Goal: Task Accomplishment & Management: Complete application form

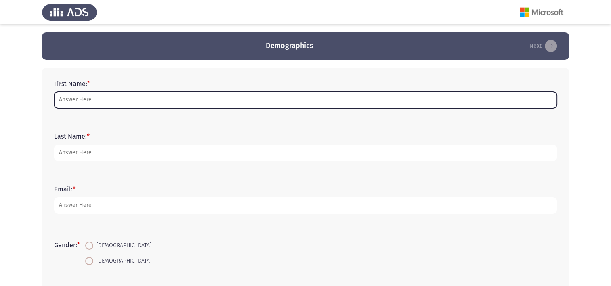
click at [168, 98] on input "First Name: *" at bounding box center [305, 100] width 503 height 17
type input "[PERSON_NAME]"
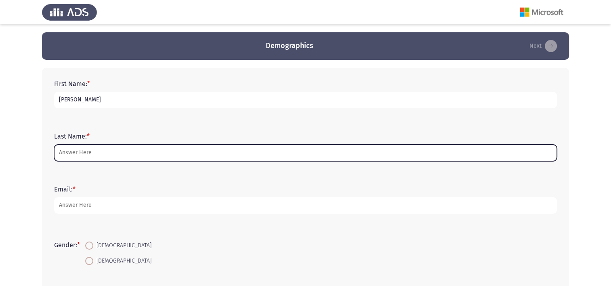
click at [115, 155] on input "Last Name: *" at bounding box center [305, 153] width 503 height 17
type input "A. El Aziz"
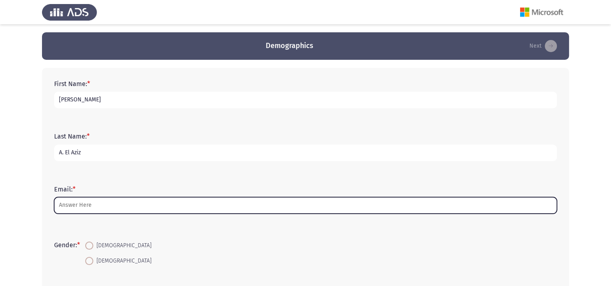
click at [108, 203] on input "Email: *" at bounding box center [305, 205] width 503 height 17
type input "’"
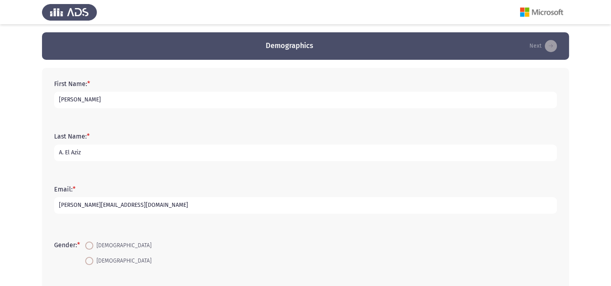
type input "[PERSON_NAME][EMAIL_ADDRESS][DOMAIN_NAME]"
click at [91, 244] on span at bounding box center [89, 245] width 8 height 8
click at [91, 244] on input "[DEMOGRAPHIC_DATA]" at bounding box center [89, 245] width 8 height 8
radio input "true"
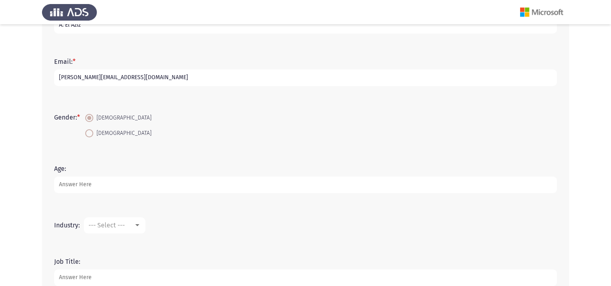
scroll to position [129, 0]
click at [123, 179] on input "Age:" at bounding box center [305, 183] width 503 height 17
type input "39"
click at [137, 222] on div at bounding box center [137, 223] width 4 height 2
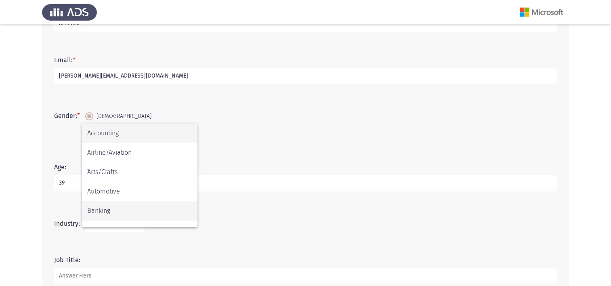
scroll to position [0, 0]
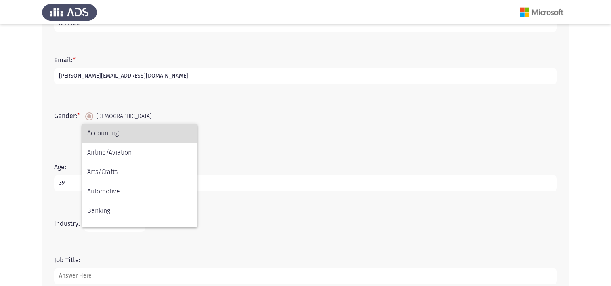
click at [136, 134] on span "Accounting" at bounding box center [139, 133] width 105 height 19
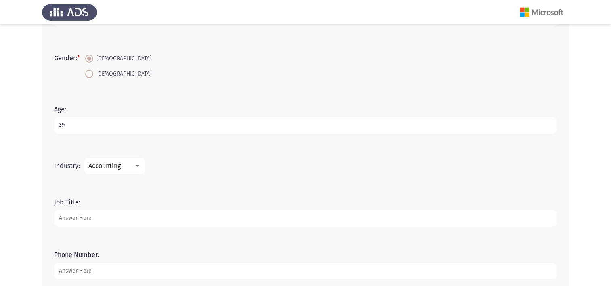
scroll to position [187, 0]
click at [138, 218] on input "Job Title:" at bounding box center [305, 218] width 503 height 17
drag, startPoint x: 103, startPoint y: 216, endPoint x: 116, endPoint y: 216, distance: 12.5
click at [116, 216] on input "customer service repr" at bounding box center [305, 218] width 503 height 17
type input "customer service representative"
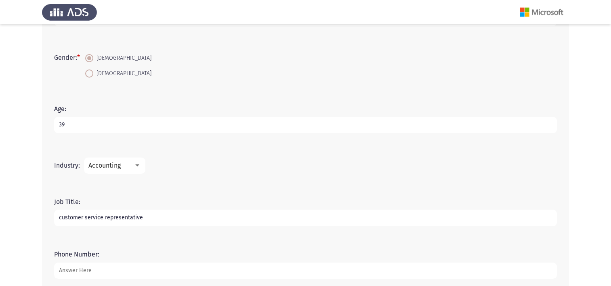
click at [140, 252] on form "Phone Number:" at bounding box center [305, 264] width 503 height 28
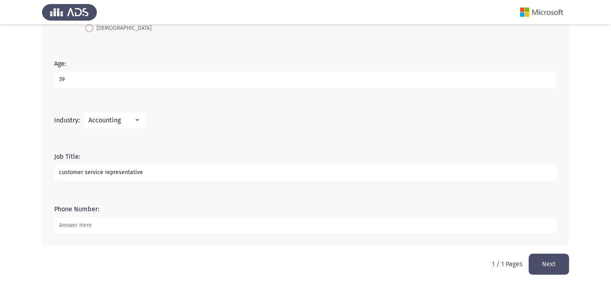
click at [122, 223] on input "Phone Number:" at bounding box center [305, 225] width 503 height 17
type input "01140912401"
click at [548, 261] on button "Next" at bounding box center [548, 264] width 40 height 21
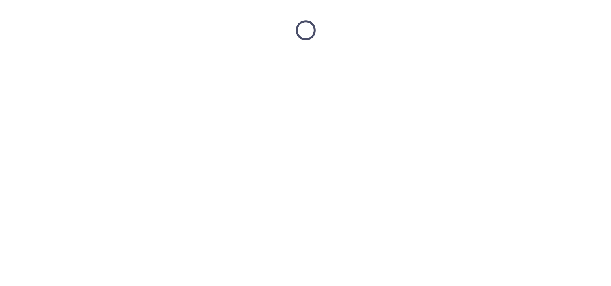
scroll to position [0, 0]
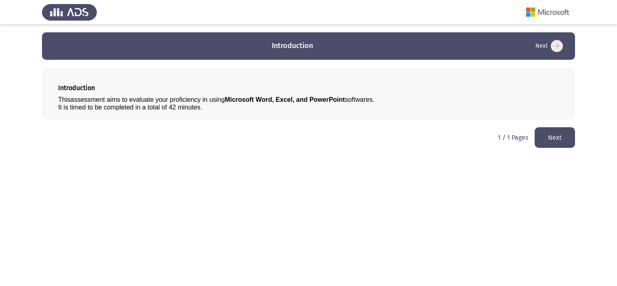
click at [560, 143] on button "Next" at bounding box center [554, 137] width 40 height 21
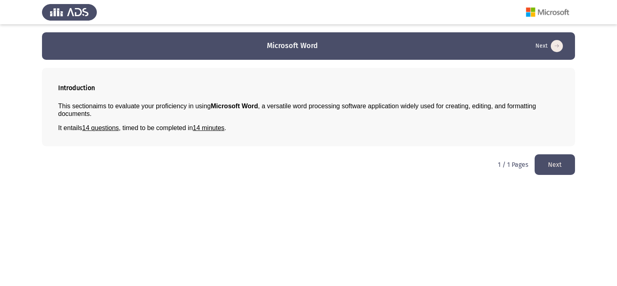
click at [554, 162] on button "Next" at bounding box center [554, 164] width 40 height 21
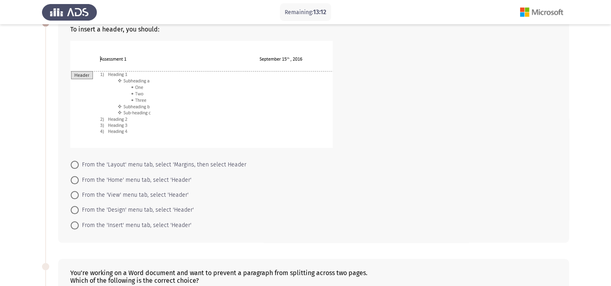
scroll to position [52, 0]
click at [75, 227] on span at bounding box center [75, 226] width 8 height 8
click at [75, 227] on input "From the 'Insert' menu tab, select 'Header'" at bounding box center [75, 226] width 8 height 8
radio input "true"
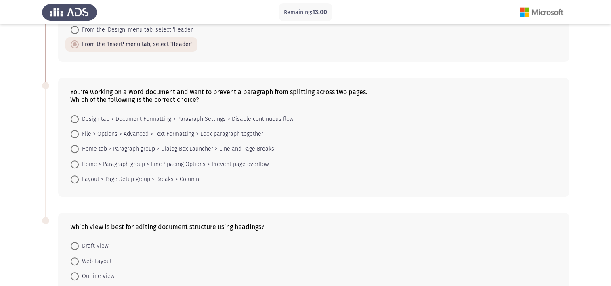
scroll to position [229, 0]
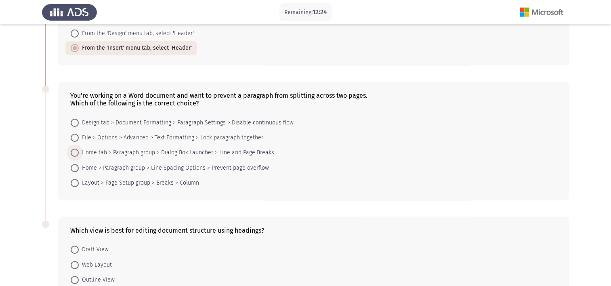
click at [76, 152] on span at bounding box center [75, 153] width 8 height 8
click at [76, 152] on input "Home tab > Paragraph group > Dialog Box Launcher > Line and Page Breaks" at bounding box center [75, 153] width 8 height 8
radio input "true"
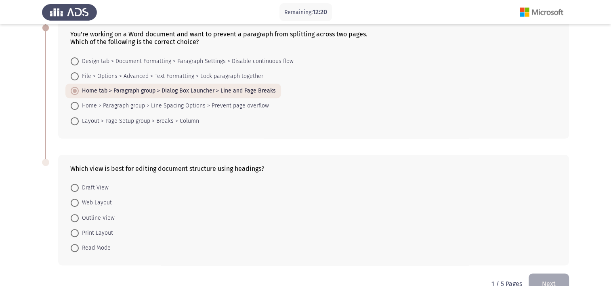
scroll to position [310, 0]
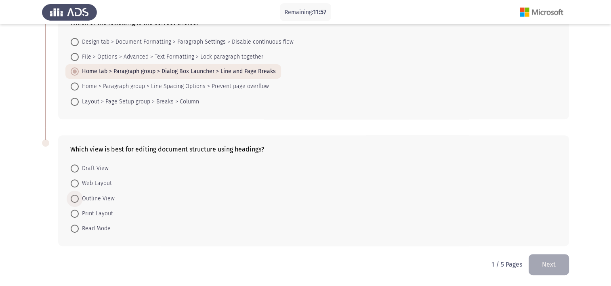
click at [75, 197] on span at bounding box center [75, 199] width 8 height 8
click at [75, 197] on input "Outline View" at bounding box center [75, 199] width 8 height 8
radio input "true"
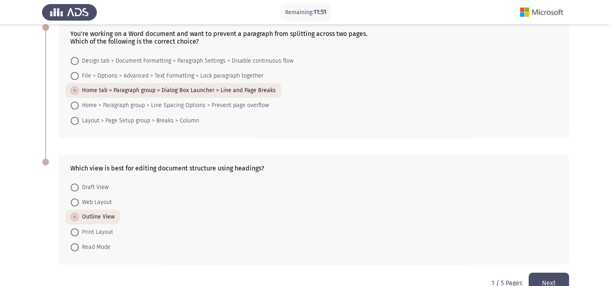
scroll to position [309, 0]
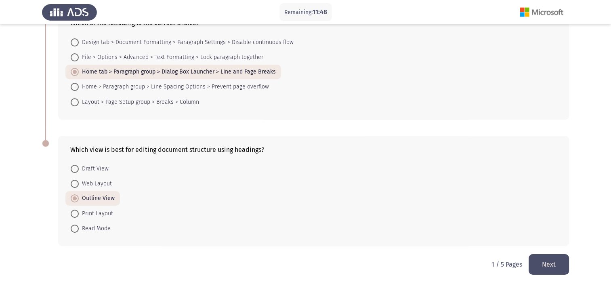
click at [551, 262] on button "Next" at bounding box center [548, 264] width 40 height 21
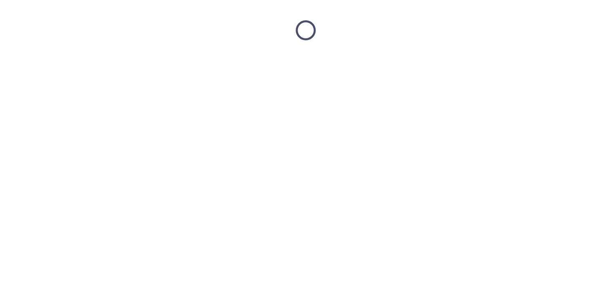
scroll to position [0, 0]
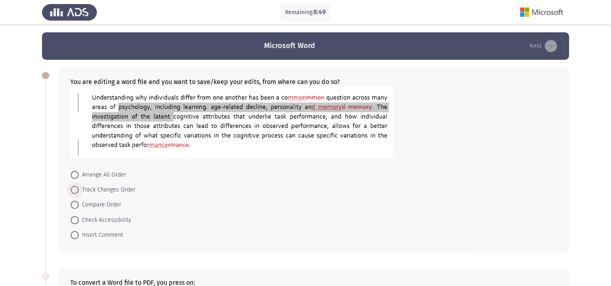
click at [75, 186] on span at bounding box center [75, 190] width 8 height 8
click at [75, 186] on input "Track Changes Order" at bounding box center [75, 190] width 8 height 8
radio input "true"
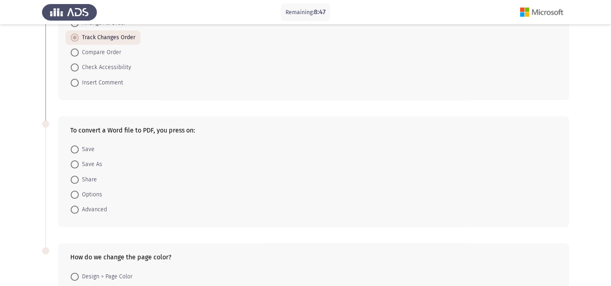
scroll to position [159, 0]
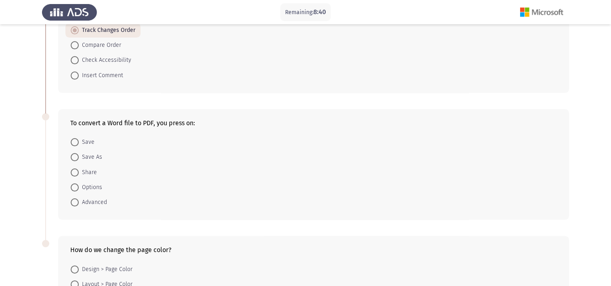
click at [89, 157] on span "Save As" at bounding box center [90, 157] width 23 height 10
click at [79, 157] on input "Save As" at bounding box center [75, 157] width 8 height 8
radio input "true"
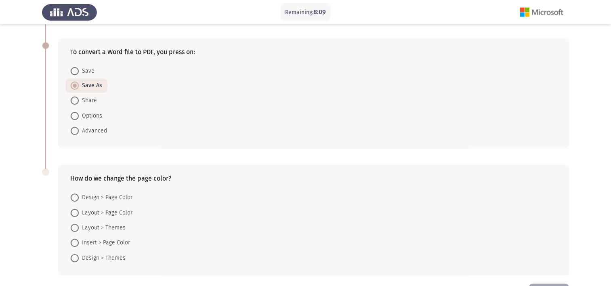
scroll to position [259, 0]
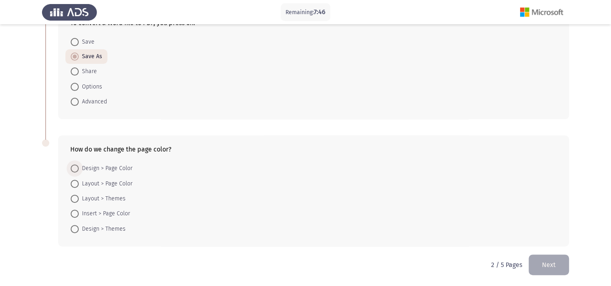
click at [72, 166] on span at bounding box center [75, 168] width 8 height 8
click at [72, 166] on input "Design > Page Color" at bounding box center [75, 168] width 8 height 8
radio input "true"
click at [550, 259] on button "Next" at bounding box center [548, 264] width 40 height 21
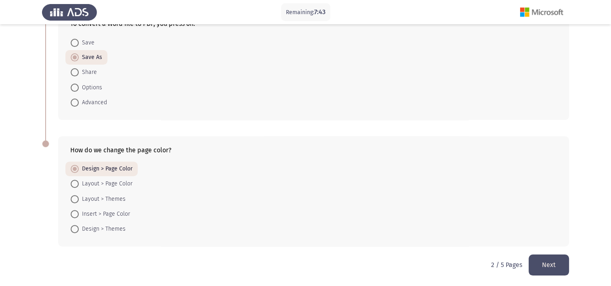
scroll to position [0, 0]
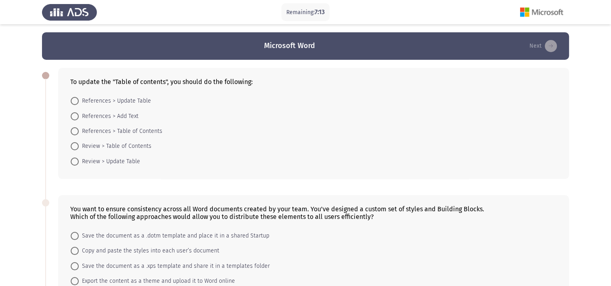
click at [79, 162] on span "Review > Update Table" at bounding box center [109, 162] width 61 height 10
click at [79, 162] on input "Review > Update Table" at bounding box center [75, 161] width 8 height 8
radio input "true"
click at [75, 102] on span at bounding box center [75, 101] width 8 height 8
click at [75, 102] on input "References > Update Table" at bounding box center [75, 101] width 8 height 8
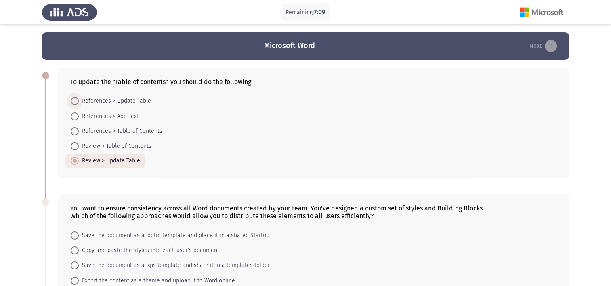
radio input "true"
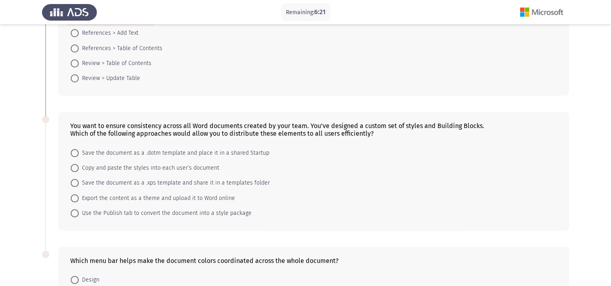
scroll to position [82, 0]
click at [85, 153] on span "Save the document as a .dotm template and place it in a shared Startup" at bounding box center [174, 153] width 191 height 10
click at [79, 153] on input "Save the document as a .dotm template and place it in a shared Startup" at bounding box center [75, 153] width 8 height 8
radio input "true"
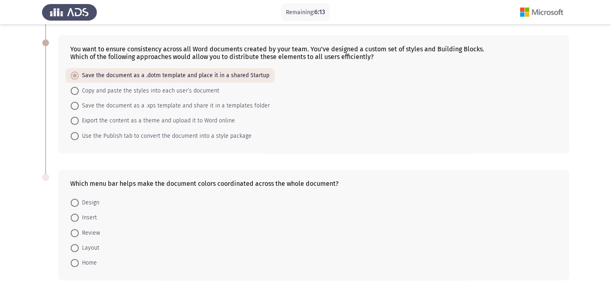
scroll to position [193, 0]
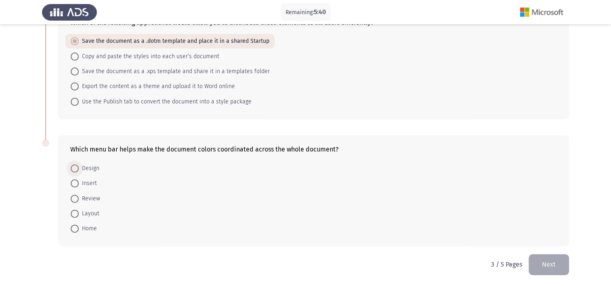
click at [92, 168] on span "Design" at bounding box center [89, 168] width 21 height 10
click at [79, 168] on input "Design" at bounding box center [75, 168] width 8 height 8
radio input "true"
click at [557, 263] on button "Next" at bounding box center [548, 264] width 40 height 21
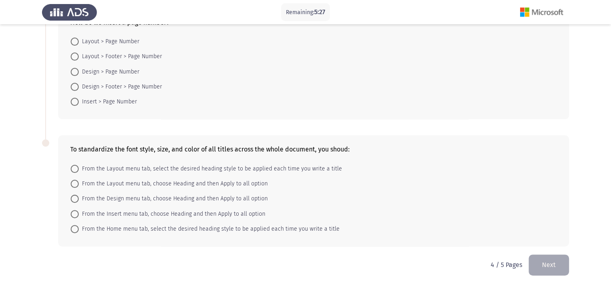
scroll to position [0, 0]
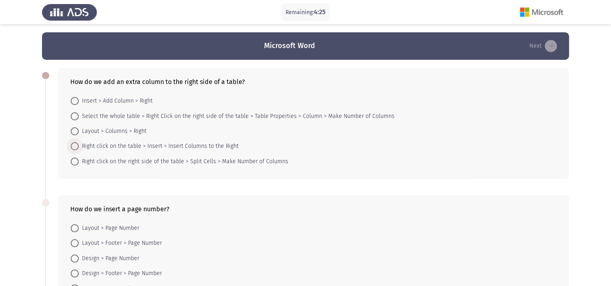
click at [77, 145] on span at bounding box center [75, 146] width 8 height 8
click at [77, 145] on input "Right click on the table > Insert > Insert Columns to the Right" at bounding box center [75, 146] width 8 height 8
radio input "true"
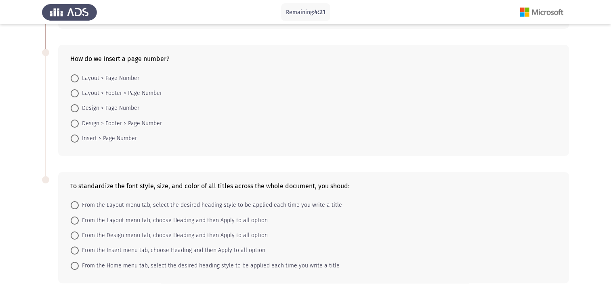
scroll to position [150, 0]
click at [75, 78] on span at bounding box center [75, 78] width 8 height 8
click at [75, 78] on input "Layout > Page Number" at bounding box center [75, 78] width 8 height 8
radio input "true"
click at [94, 134] on span "Insert > Page Number" at bounding box center [108, 138] width 58 height 10
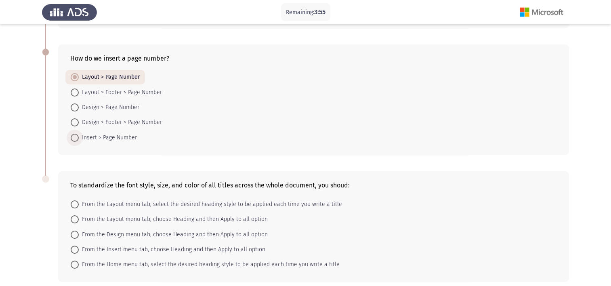
click at [79, 134] on input "Insert > Page Number" at bounding box center [75, 138] width 8 height 8
radio input "true"
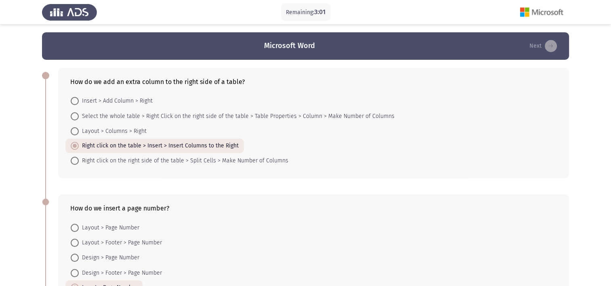
scroll to position [186, 0]
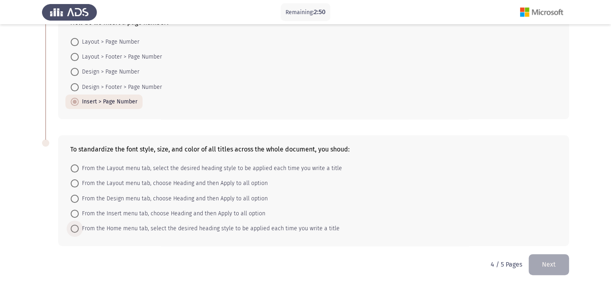
click at [78, 228] on span at bounding box center [75, 228] width 8 height 8
click at [78, 228] on input "From the Home menu tab, select the desired heading style to be applied each tim…" at bounding box center [75, 228] width 8 height 8
radio input "true"
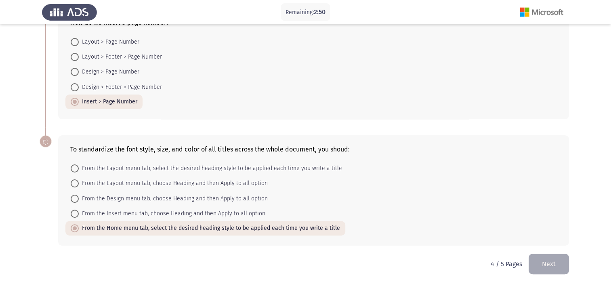
scroll to position [185, 0]
click at [548, 265] on button "Next" at bounding box center [548, 264] width 40 height 21
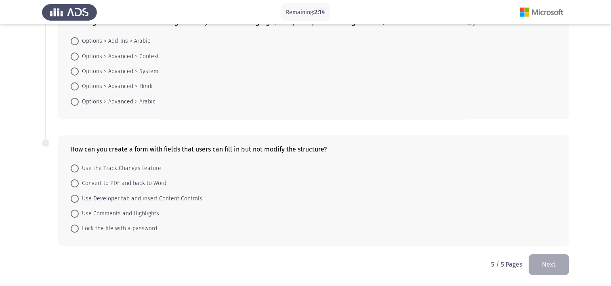
scroll to position [0, 0]
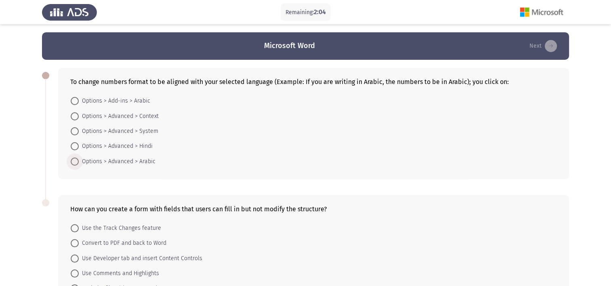
click at [82, 158] on span "Options > Advanced > Arabic" at bounding box center [117, 162] width 77 height 10
click at [79, 158] on input "Options > Advanced > Arabic" at bounding box center [75, 161] width 8 height 8
radio input "true"
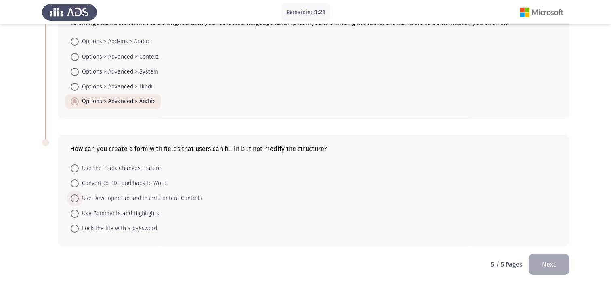
click at [75, 197] on span at bounding box center [75, 198] width 8 height 8
click at [75, 197] on input "Use Developer tab and insert Content Controls" at bounding box center [75, 198] width 8 height 8
radio input "true"
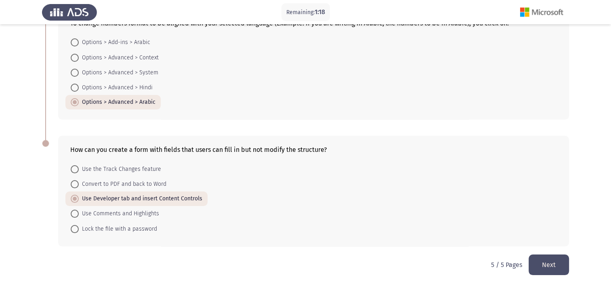
click at [551, 263] on button "Next" at bounding box center [548, 264] width 40 height 21
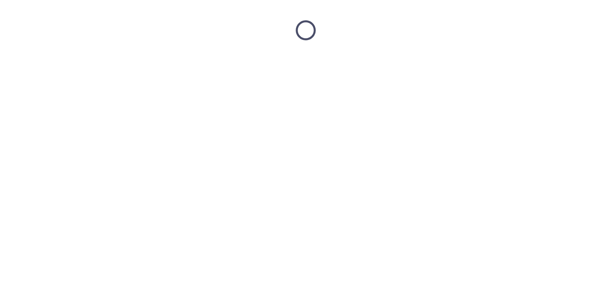
scroll to position [0, 0]
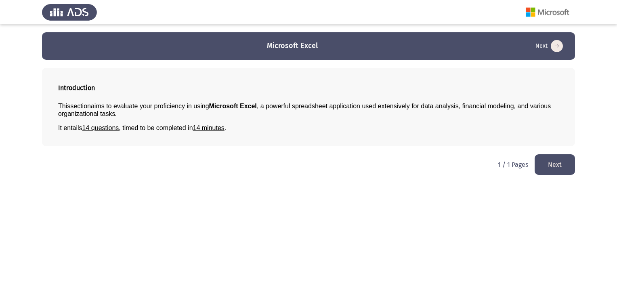
click at [555, 162] on button "Next" at bounding box center [554, 164] width 40 height 21
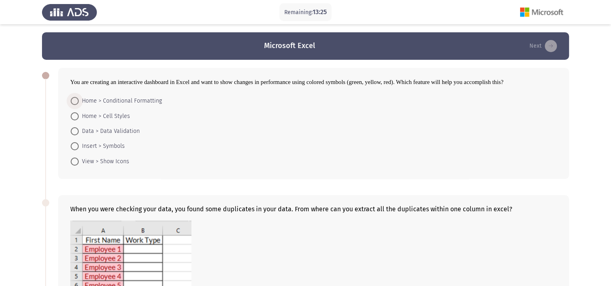
click at [75, 103] on span at bounding box center [75, 101] width 8 height 8
click at [75, 103] on input "Home > Conditional Formatting" at bounding box center [75, 101] width 8 height 8
radio input "true"
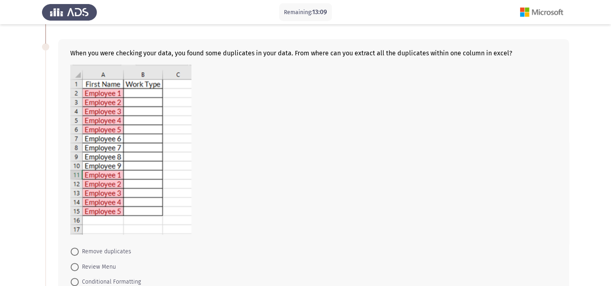
scroll to position [152, 0]
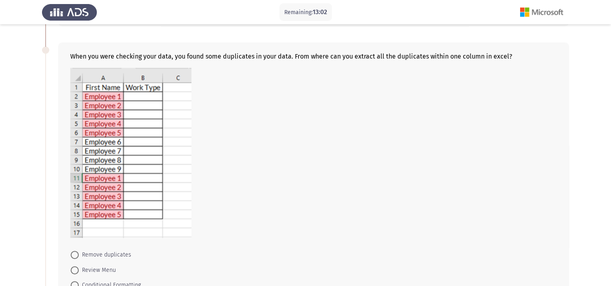
drag, startPoint x: 510, startPoint y: 177, endPoint x: 502, endPoint y: 178, distance: 8.1
click at [503, 179] on div at bounding box center [313, 154] width 486 height 172
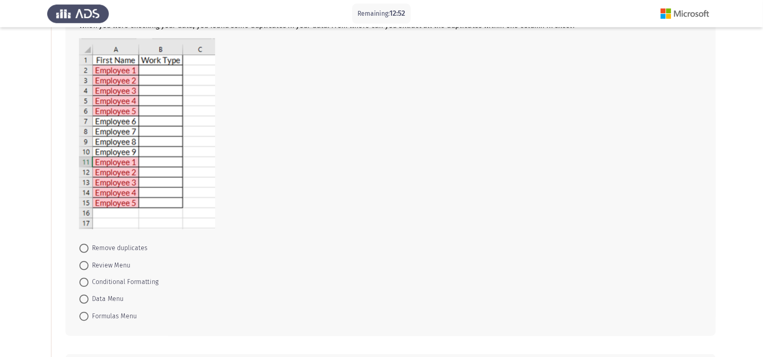
scroll to position [186, 0]
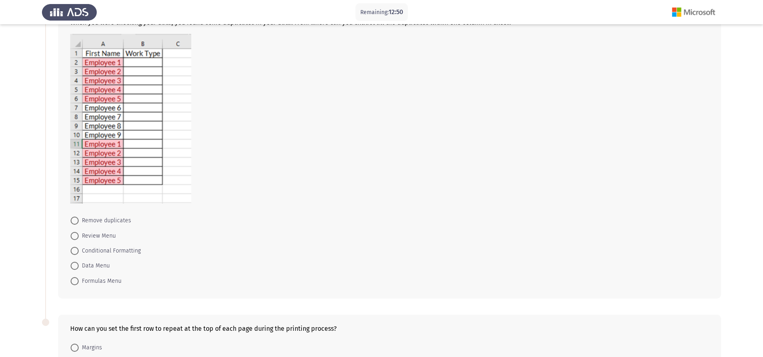
drag, startPoint x: 600, startPoint y: 0, endPoint x: 471, endPoint y: 144, distance: 193.3
click at [471, 144] on div at bounding box center [389, 120] width 639 height 172
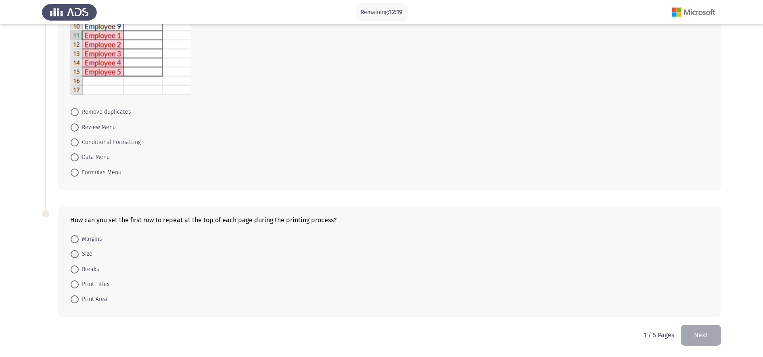
scroll to position [231, 0]
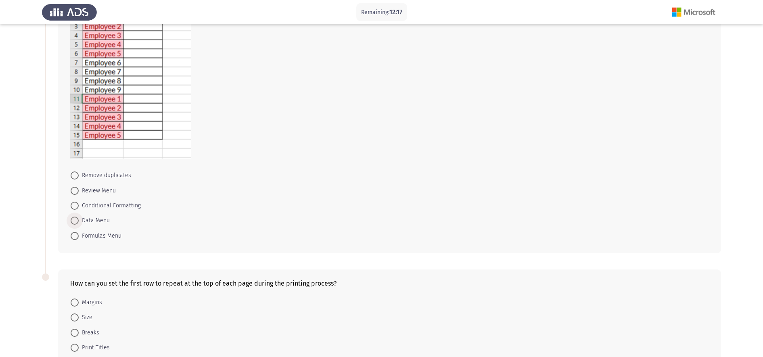
click at [78, 218] on span at bounding box center [75, 221] width 8 height 8
click at [78, 218] on input "Data Menu" at bounding box center [75, 221] width 8 height 8
radio input "true"
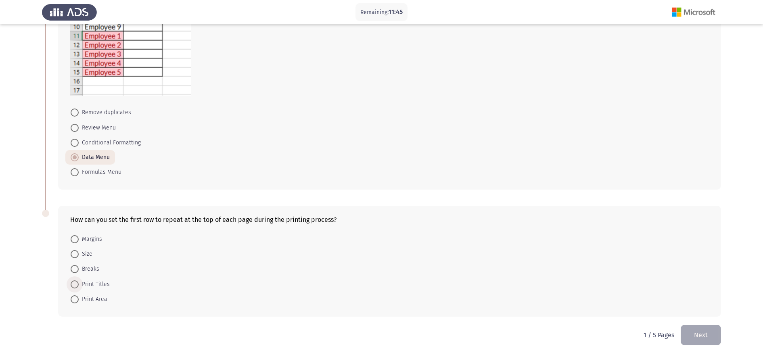
click at [105, 284] on span "Print Titles" at bounding box center [94, 285] width 31 height 10
click at [79, 284] on input "Print Titles" at bounding box center [75, 285] width 8 height 8
radio input "true"
click at [610, 285] on button "Next" at bounding box center [701, 335] width 40 height 21
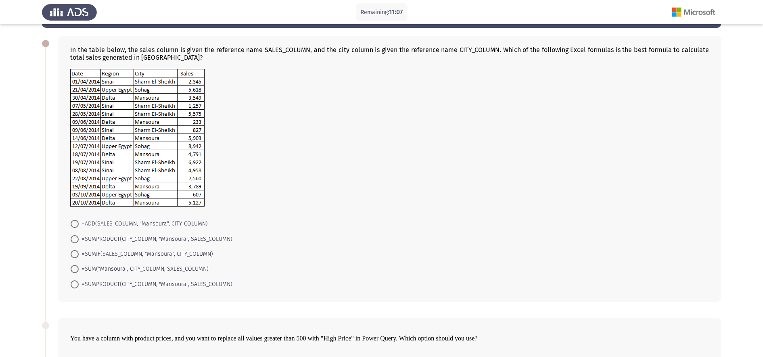
scroll to position [0, 0]
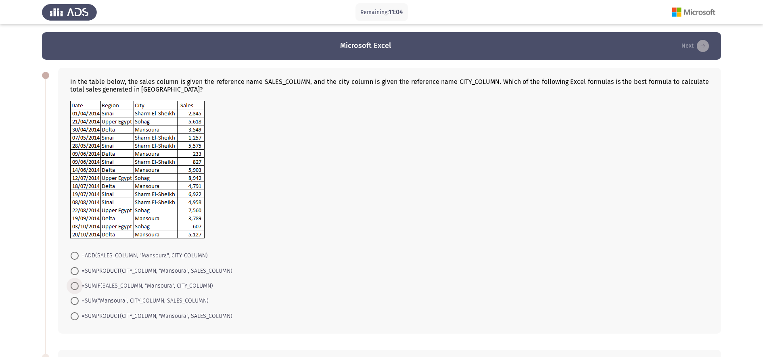
click at [79, 285] on span "=SUMIF(SALES_COLUMN, "Mansoura", CITY_COLUMN)" at bounding box center [146, 286] width 134 height 10
click at [79, 285] on input "=SUMIF(SALES_COLUMN, "Mansoura", CITY_COLUMN)" at bounding box center [75, 286] width 8 height 8
radio input "true"
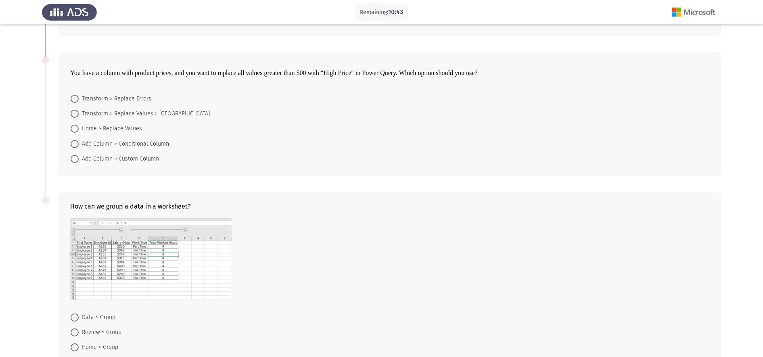
scroll to position [296, 0]
click at [78, 145] on span at bounding box center [75, 144] width 8 height 8
click at [78, 145] on input "Add Column > Conditional Column" at bounding box center [75, 144] width 8 height 8
radio input "true"
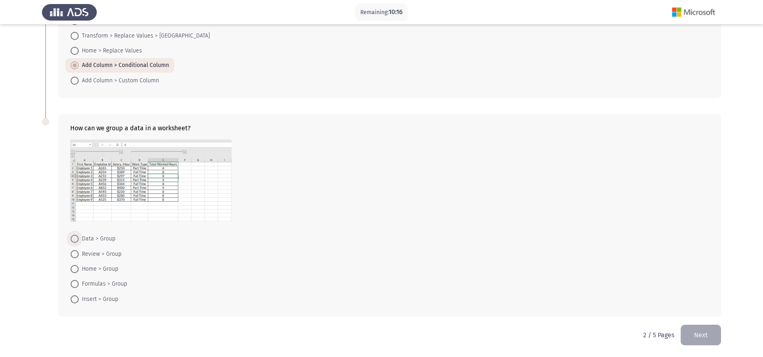
click at [104, 238] on span "Data > Group" at bounding box center [97, 239] width 37 height 10
click at [79, 238] on input "Data > Group" at bounding box center [75, 239] width 8 height 8
radio input "true"
click at [610, 285] on button "Next" at bounding box center [701, 335] width 40 height 21
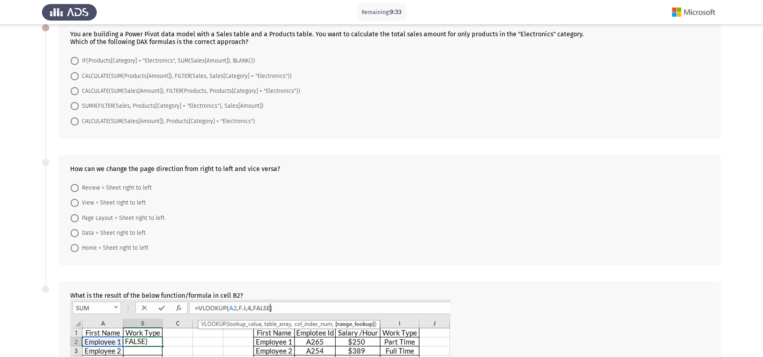
scroll to position [0, 0]
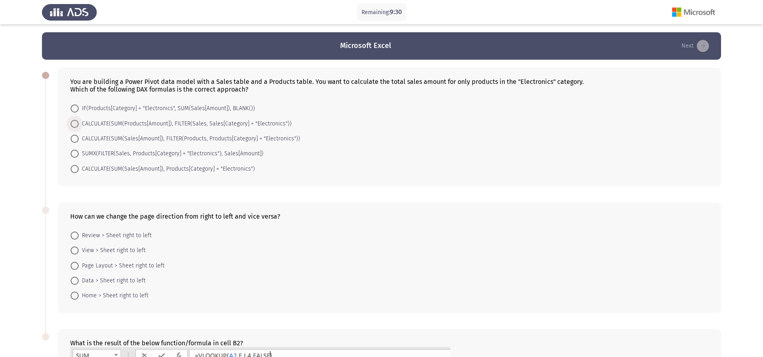
click at [103, 121] on span "CALCULATE(SUM(Products[Amount]), FILTER(Sales, Sales[Category] = "Electronics"))" at bounding box center [185, 124] width 213 height 10
click at [79, 121] on input "CALCULATE(SUM(Products[Amount]), FILTER(Sales, Sales[Category] = "Electronics"))" at bounding box center [75, 124] width 8 height 8
radio input "true"
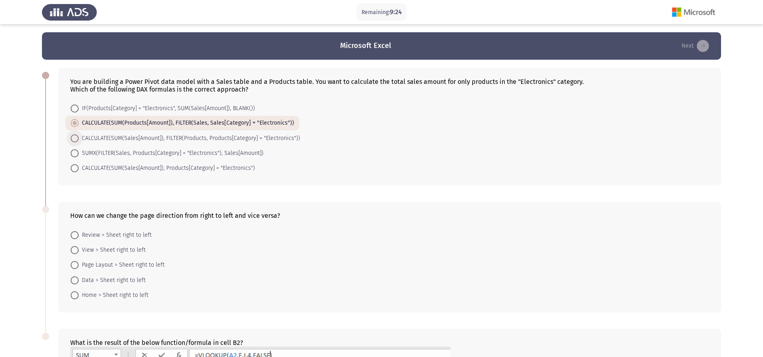
click at [77, 138] on span at bounding box center [75, 138] width 8 height 8
click at [77, 138] on input "CALCULATE(SUM(Sales[Amount]), FILTER(Products, Products[Category] = "Electronic…" at bounding box center [75, 138] width 8 height 8
radio input "true"
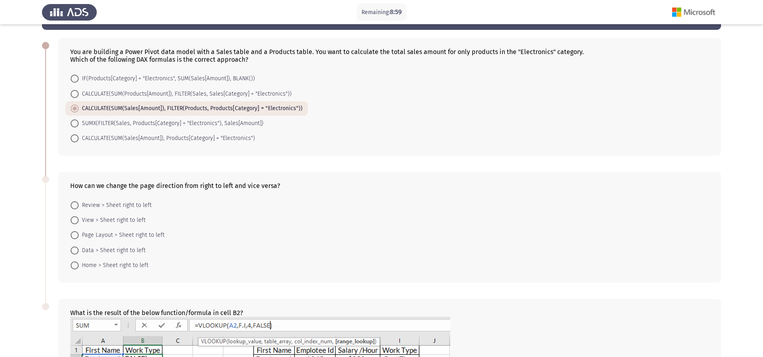
scroll to position [29, 0]
click at [78, 234] on span at bounding box center [75, 236] width 8 height 8
click at [78, 234] on input "Page Layout > Sheet right to left" at bounding box center [75, 236] width 8 height 8
radio input "true"
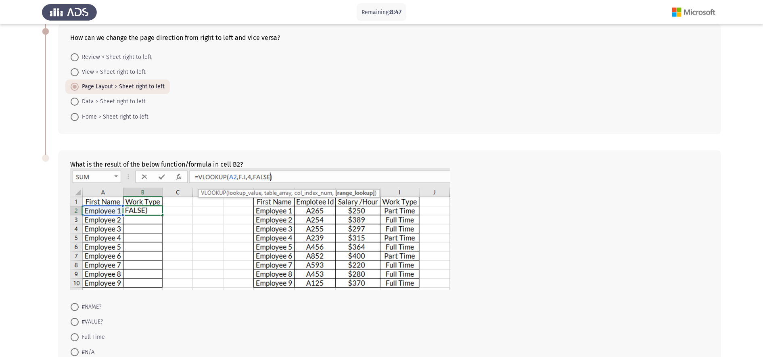
scroll to position [246, 0]
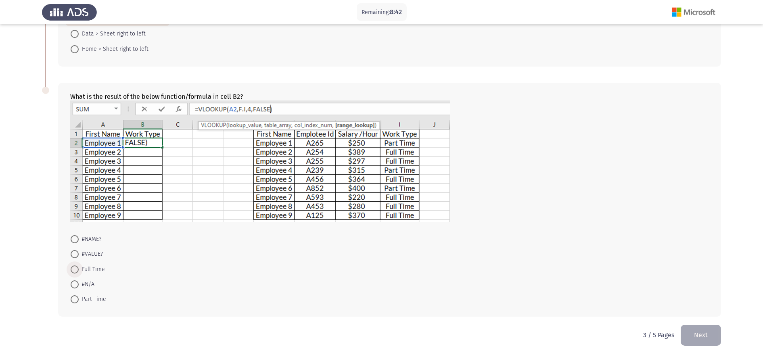
click at [98, 267] on span "Full Time" at bounding box center [92, 270] width 26 height 10
click at [79, 267] on input "Full Time" at bounding box center [75, 270] width 8 height 8
radio input "true"
click at [610, 285] on button "Next" at bounding box center [701, 335] width 40 height 21
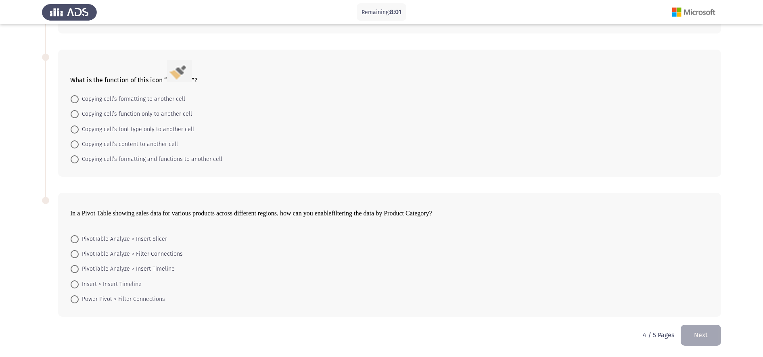
scroll to position [0, 0]
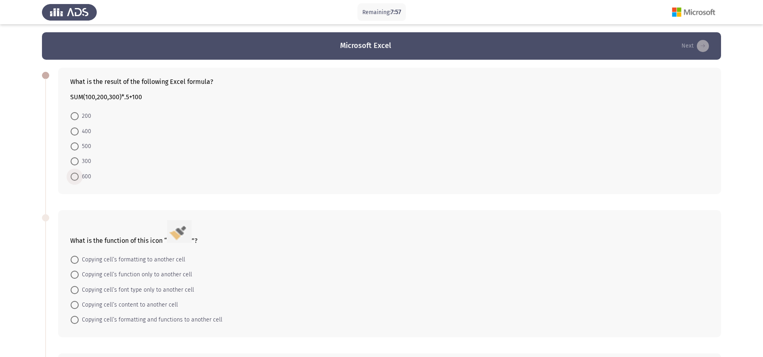
click at [84, 177] on span "600" at bounding box center [85, 177] width 13 height 10
click at [79, 177] on input "600" at bounding box center [75, 177] width 8 height 8
radio input "true"
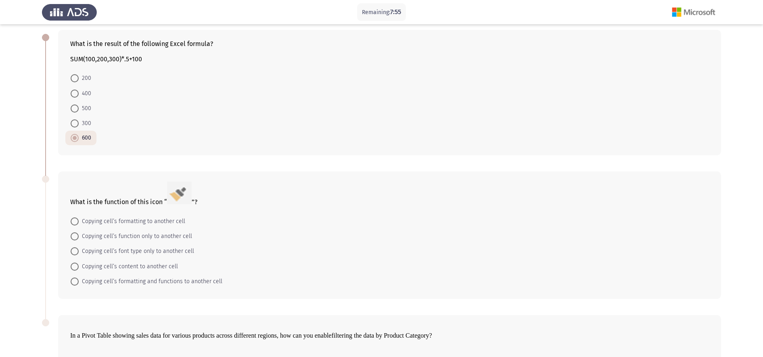
scroll to position [42, 0]
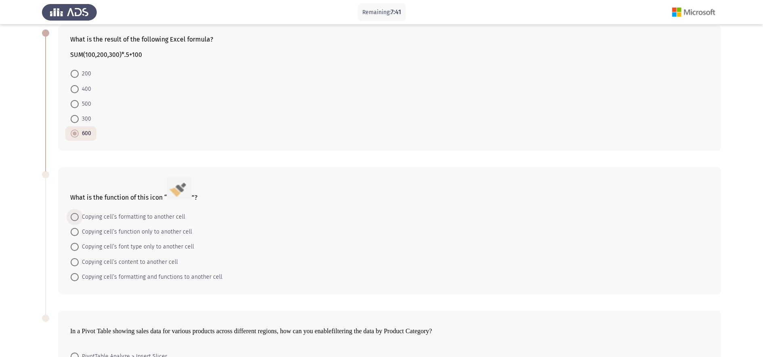
click at [82, 217] on span "Copying cell’s formatting to another cell" at bounding box center [132, 217] width 107 height 10
click at [79, 217] on input "Copying cell’s formatting to another cell" at bounding box center [75, 217] width 8 height 8
radio input "true"
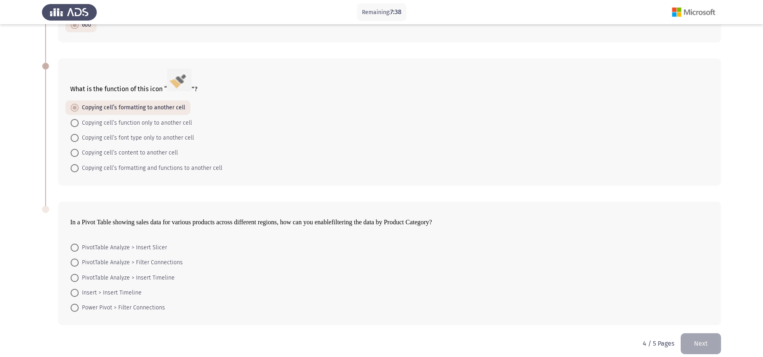
scroll to position [159, 0]
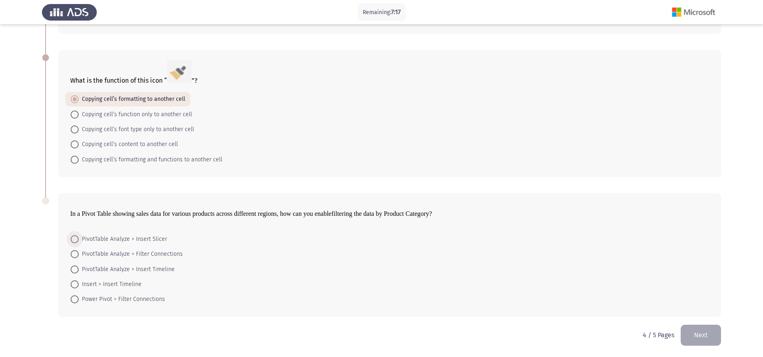
click at [80, 241] on span "PivotTable Analyze > Insert Slicer" at bounding box center [123, 240] width 88 height 10
click at [79, 241] on input "PivotTable Analyze > Insert Slicer" at bounding box center [75, 239] width 8 height 8
radio input "true"
click at [610, 285] on button "Next" at bounding box center [701, 335] width 40 height 21
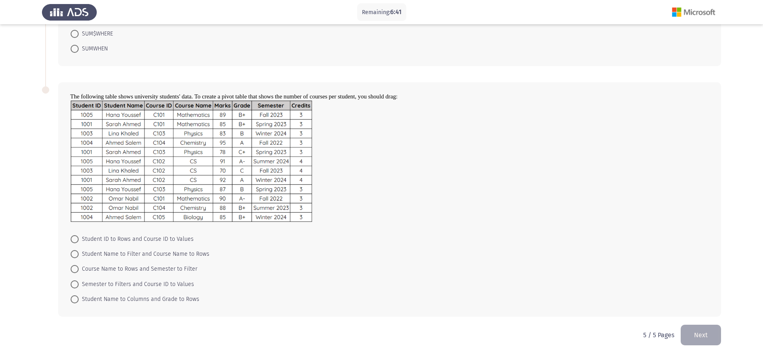
scroll to position [0, 0]
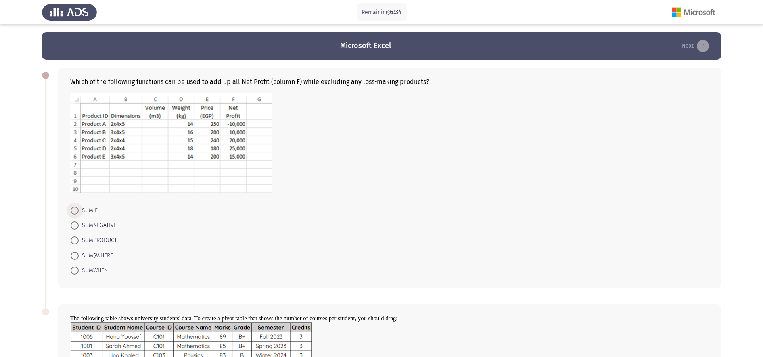
click at [85, 211] on span "SUMIF" at bounding box center [88, 211] width 19 height 10
click at [79, 211] on input "SUMIF" at bounding box center [75, 211] width 8 height 8
radio input "true"
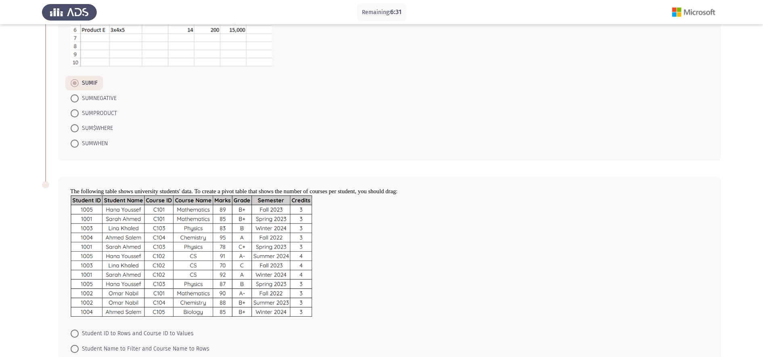
scroll to position [222, 0]
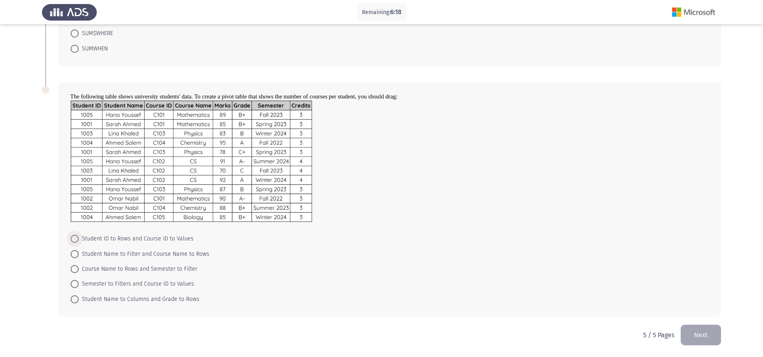
click at [77, 243] on label "Student ID to Rows and Course ID to Values" at bounding box center [132, 239] width 123 height 10
click at [77, 243] on input "Student ID to Rows and Course ID to Values" at bounding box center [75, 239] width 8 height 8
radio input "true"
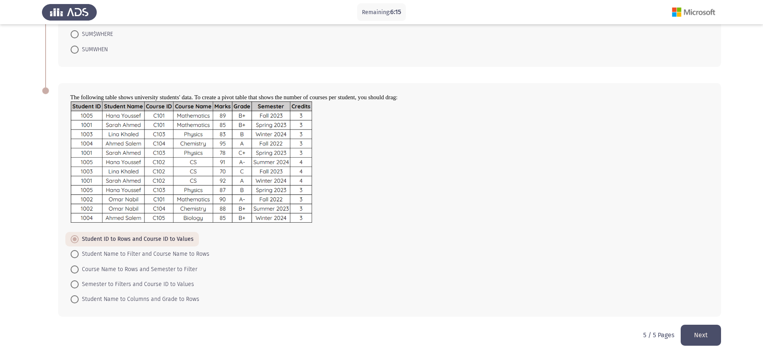
click at [610, 285] on button "Next" at bounding box center [701, 335] width 40 height 21
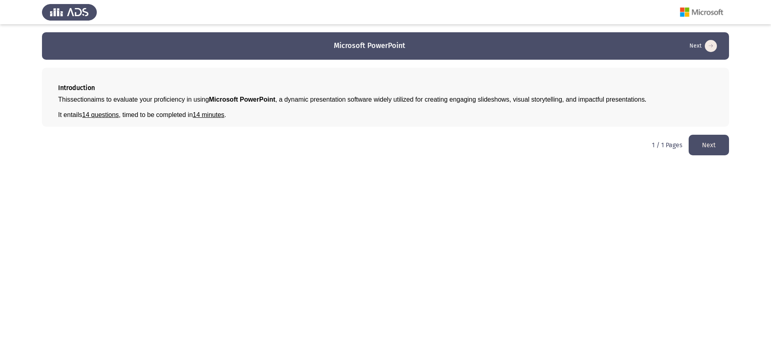
click at [610, 147] on button "Next" at bounding box center [709, 145] width 40 height 21
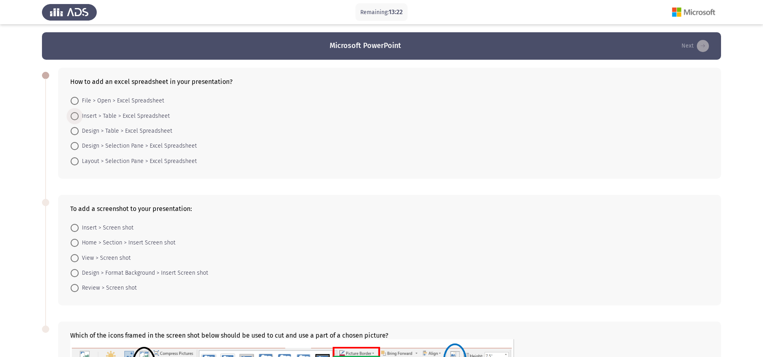
click at [88, 115] on span "Insert > Table > Excel Spreadsheet" at bounding box center [124, 116] width 91 height 10
click at [79, 115] on input "Insert > Table > Excel Spreadsheet" at bounding box center [75, 116] width 8 height 8
radio input "true"
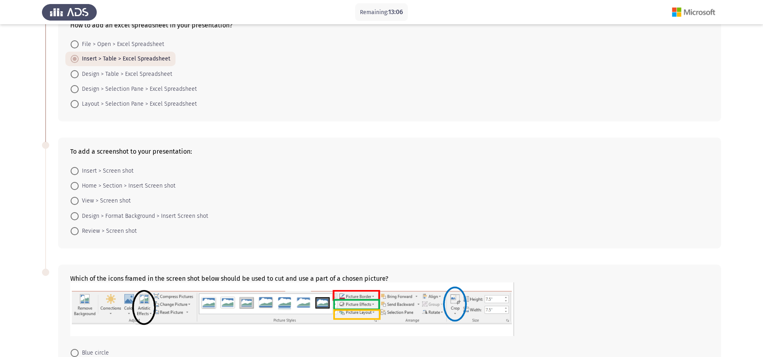
scroll to position [49, 0]
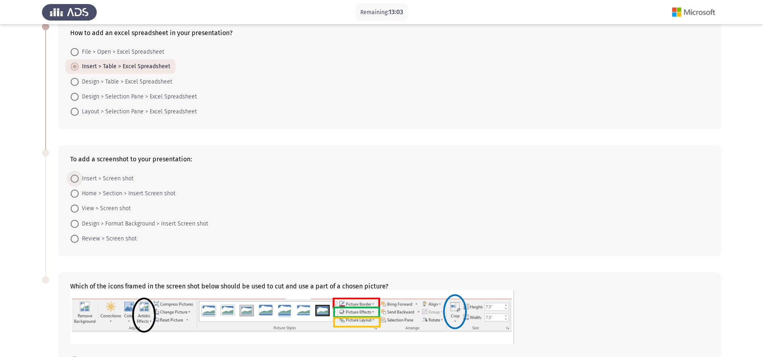
click at [91, 178] on span "Insert > Screen shot" at bounding box center [106, 179] width 55 height 10
click at [79, 178] on input "Insert > Screen shot" at bounding box center [75, 179] width 8 height 8
radio input "true"
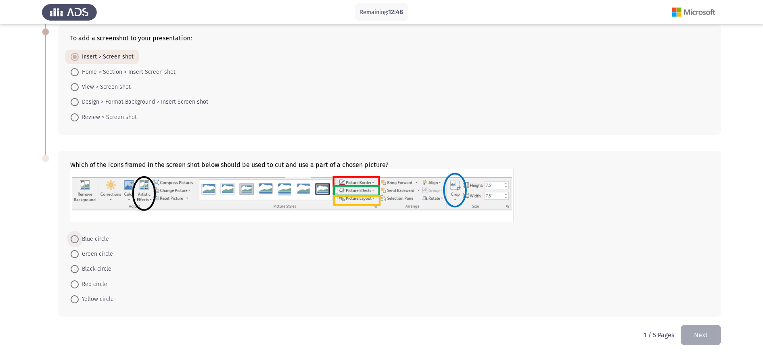
click at [105, 238] on span "Blue circle" at bounding box center [94, 240] width 30 height 10
click at [79, 238] on input "Blue circle" at bounding box center [75, 239] width 8 height 8
radio input "true"
click at [610, 285] on button "Next" at bounding box center [701, 335] width 40 height 21
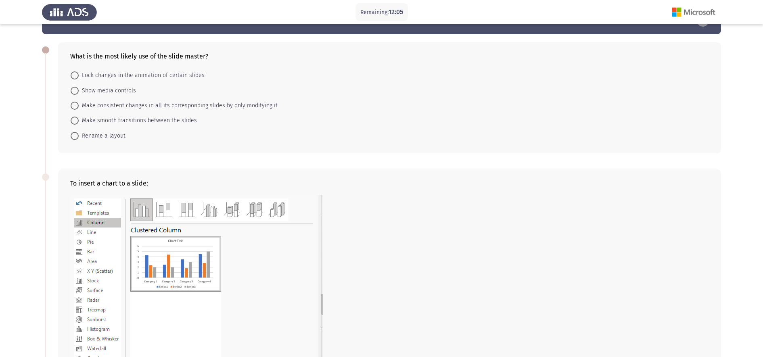
scroll to position [0, 0]
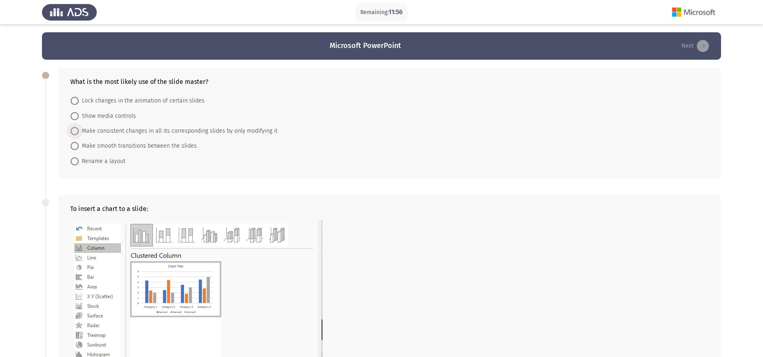
click at [94, 130] on span "Make consistent changes in all its corresponding slides by only modifying it" at bounding box center [178, 131] width 199 height 10
click at [79, 130] on input "Make consistent changes in all its corresponding slides by only modifying it" at bounding box center [75, 131] width 8 height 8
radio input "true"
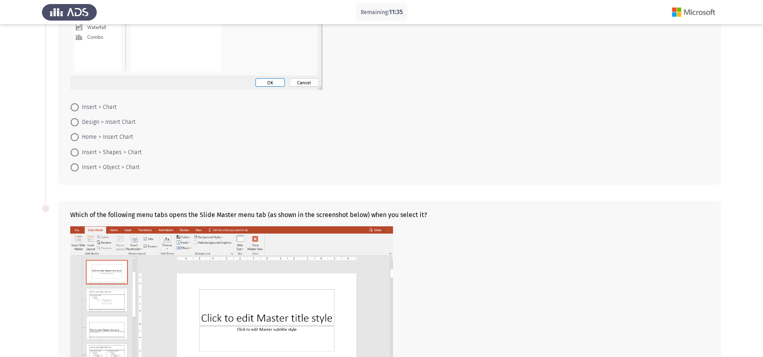
scroll to position [281, 0]
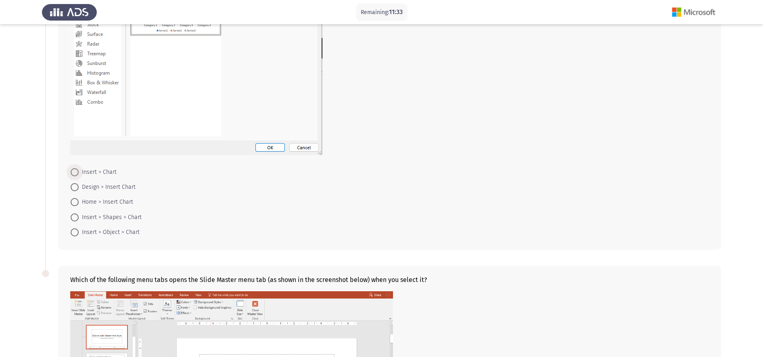
click at [103, 172] on span "Insert > Chart" at bounding box center [98, 173] width 38 height 10
click at [79, 172] on input "Insert > Chart" at bounding box center [75, 172] width 8 height 8
radio input "true"
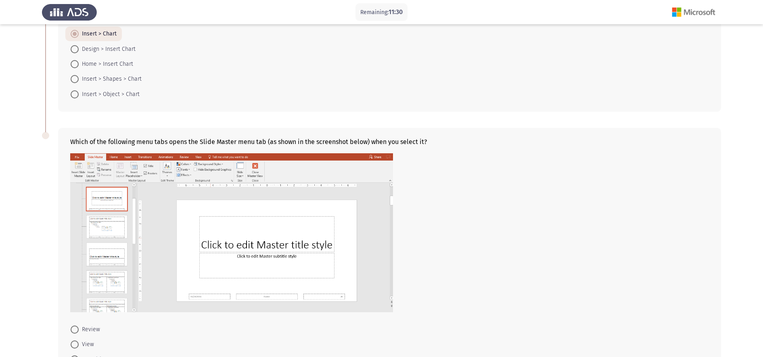
scroll to position [509, 0]
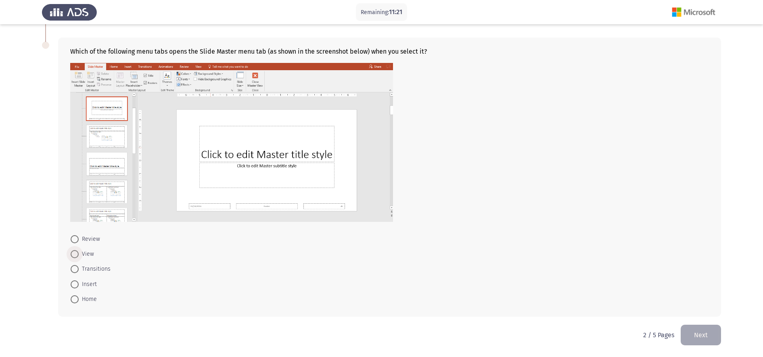
click at [85, 254] on span "View" at bounding box center [86, 254] width 15 height 10
click at [79, 254] on input "View" at bounding box center [75, 254] width 8 height 8
radio input "true"
click at [610, 285] on button "Next" at bounding box center [701, 335] width 40 height 21
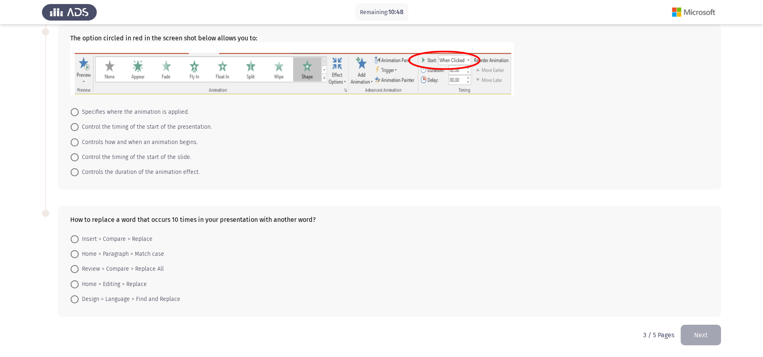
scroll to position [0, 0]
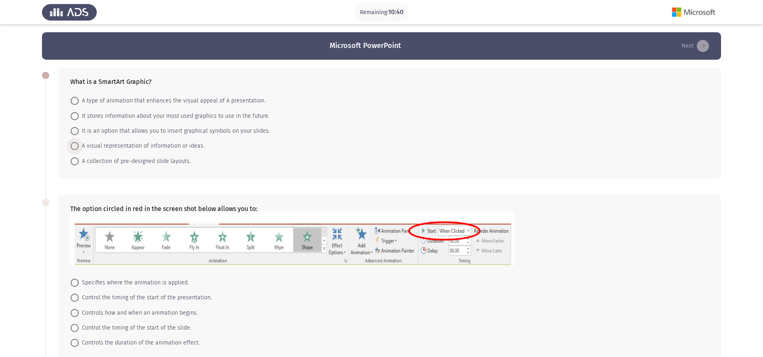
click at [75, 147] on span at bounding box center [75, 146] width 8 height 8
click at [75, 147] on input "A visual representation of information or ideas." at bounding box center [75, 146] width 8 height 8
radio input "true"
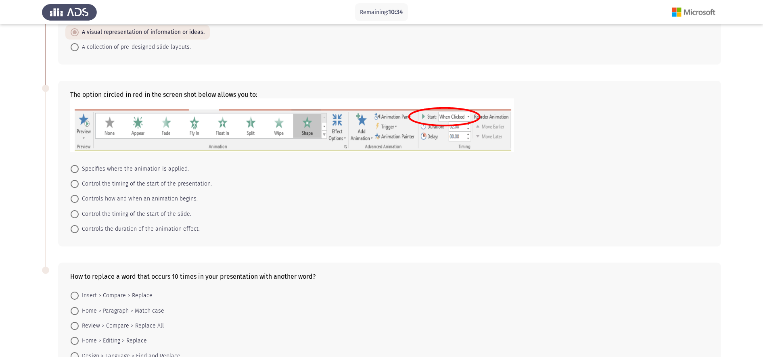
scroll to position [113, 0]
click at [75, 200] on span at bounding box center [75, 200] width 8 height 8
click at [75, 200] on input "Controls how and when an animation begins." at bounding box center [75, 200] width 8 height 8
radio input "true"
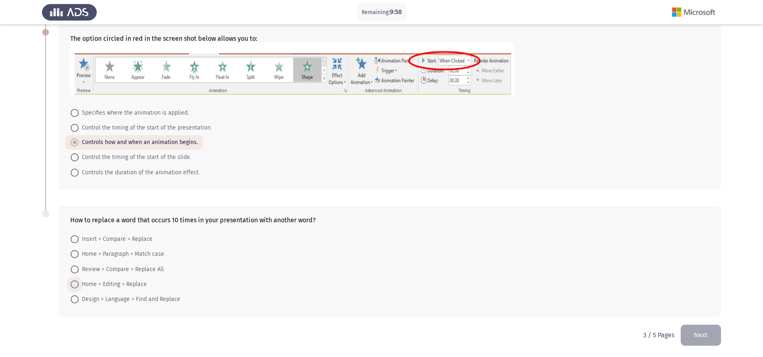
click at [87, 284] on span "Home > Editing > Replace" at bounding box center [113, 285] width 68 height 10
click at [79, 284] on input "Home > Editing > Replace" at bounding box center [75, 285] width 8 height 8
radio input "true"
click at [610, 285] on button "Next" at bounding box center [701, 335] width 40 height 21
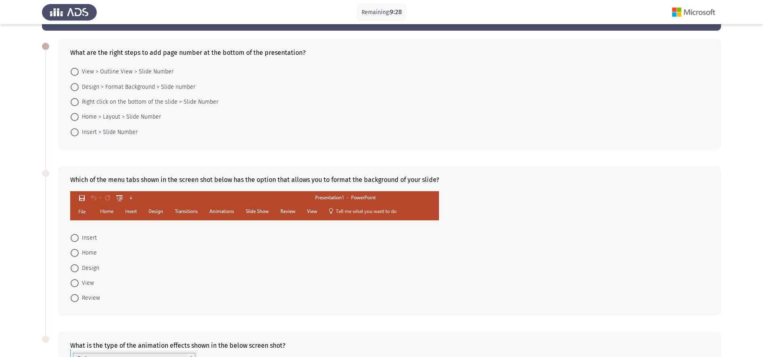
scroll to position [0, 0]
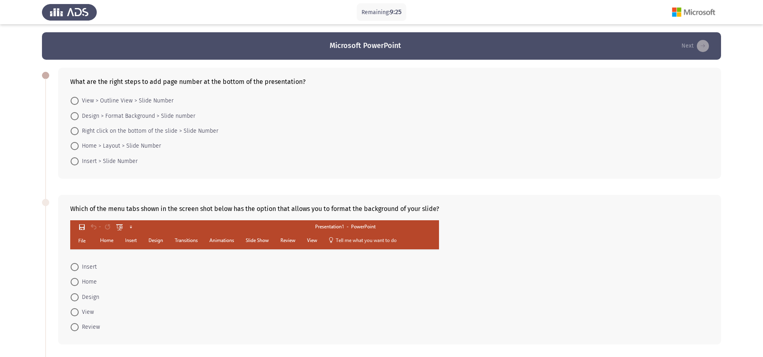
click at [98, 162] on span "Insert > Slide Number" at bounding box center [108, 162] width 59 height 10
click at [79, 162] on input "Insert > Slide Number" at bounding box center [75, 161] width 8 height 8
radio input "true"
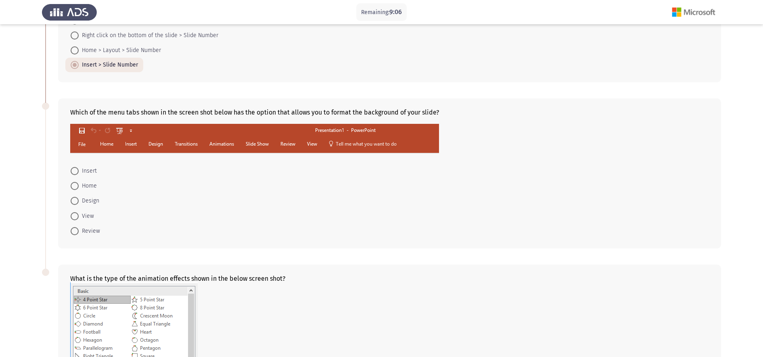
scroll to position [96, 0]
click at [92, 199] on span "Design" at bounding box center [89, 201] width 21 height 10
click at [79, 199] on input "Design" at bounding box center [75, 201] width 8 height 8
radio input "true"
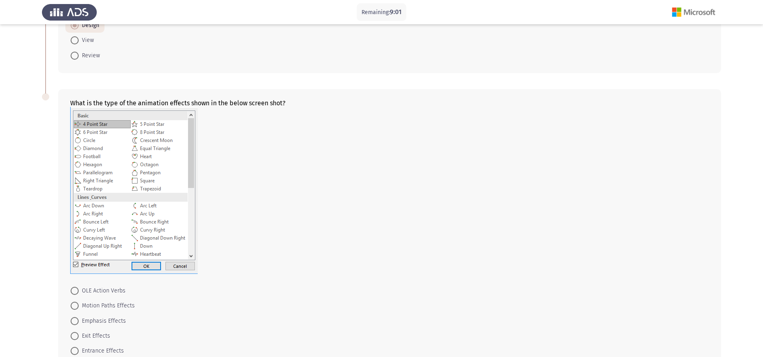
scroll to position [323, 0]
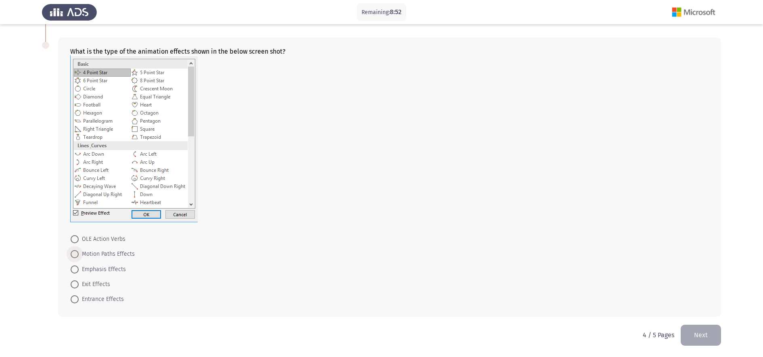
click at [79, 252] on span "Motion Paths Effects" at bounding box center [107, 254] width 56 height 10
click at [79, 252] on input "Motion Paths Effects" at bounding box center [75, 254] width 8 height 8
radio input "true"
click at [610, 285] on button "Next" at bounding box center [701, 335] width 40 height 21
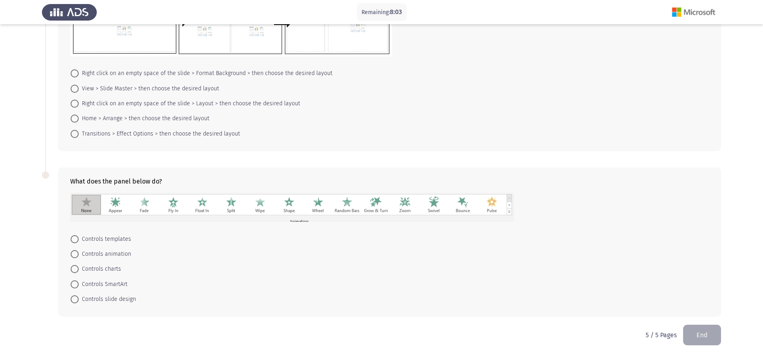
scroll to position [0, 0]
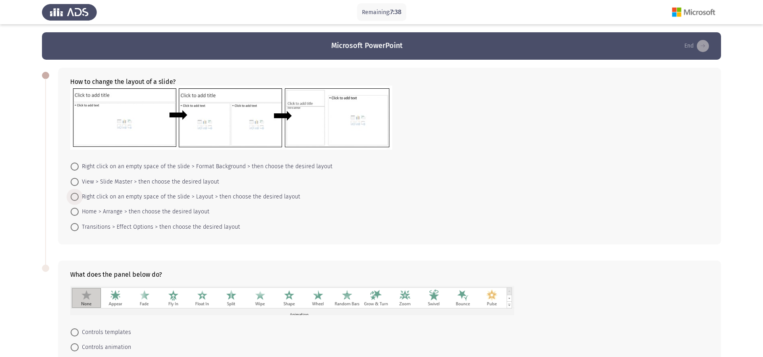
click at [90, 195] on span "Right click on an empty space of the slide > Layout > then choose the desired l…" at bounding box center [190, 197] width 222 height 10
click at [79, 195] on input "Right click on an empty space of the slide > Layout > then choose the desired l…" at bounding box center [75, 197] width 8 height 8
radio input "true"
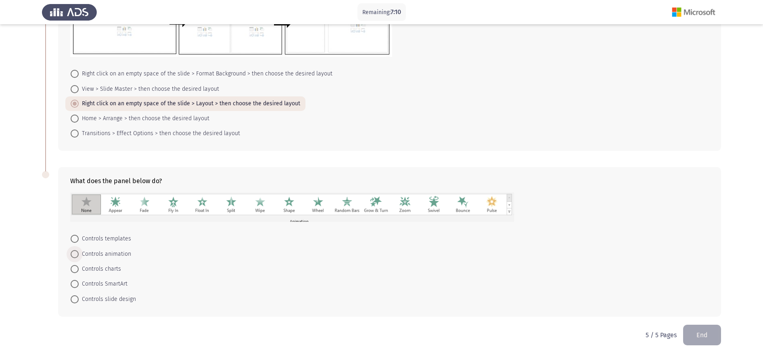
click at [124, 250] on span "Controls animation" at bounding box center [105, 254] width 52 height 10
click at [79, 250] on input "Controls animation" at bounding box center [75, 254] width 8 height 8
radio input "true"
click at [610, 285] on button "End" at bounding box center [702, 335] width 38 height 21
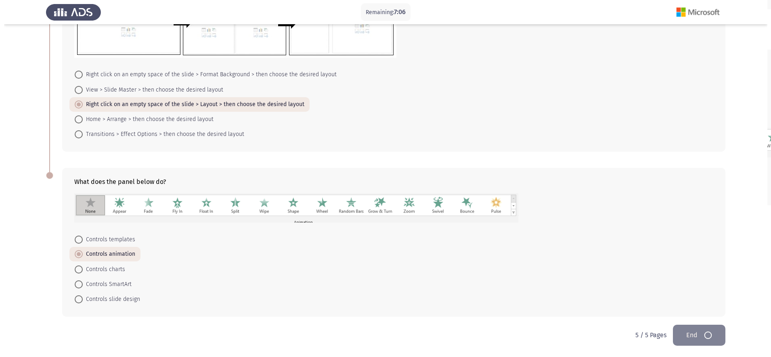
scroll to position [0, 0]
